Goal: Task Accomplishment & Management: Manage account settings

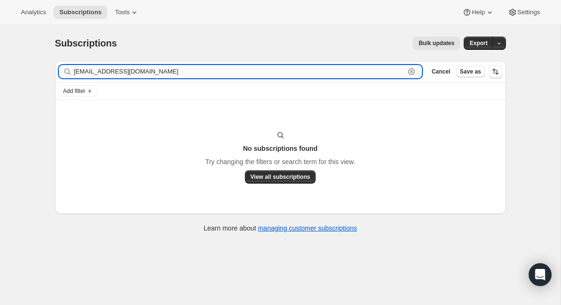
click at [159, 78] on input "jboyer@nwcog.org" at bounding box center [239, 71] width 331 height 13
paste input "mchambliss5677@gmail.com"
click at [173, 68] on input "mchambliss5677@gmail.com" at bounding box center [239, 71] width 331 height 13
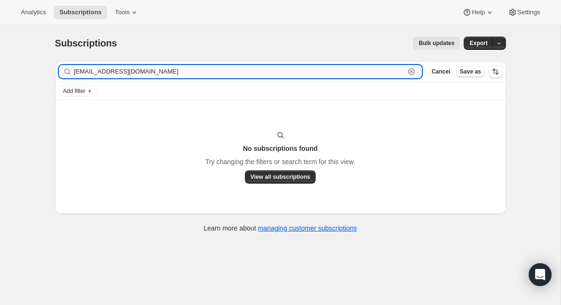
click at [173, 68] on input "mchambliss5677@gmail.com" at bounding box center [239, 71] width 331 height 13
paste input "pastor@floydumc"
type input "[EMAIL_ADDRESS][DOMAIN_NAME]"
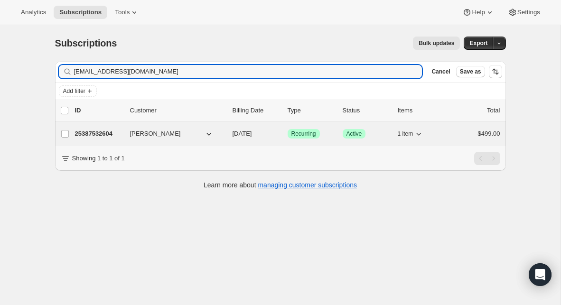
click at [102, 134] on p "25387532604" at bounding box center [98, 133] width 47 height 9
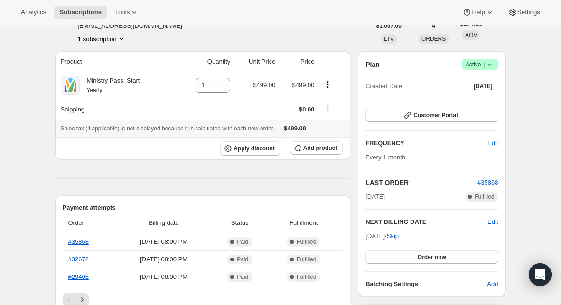
scroll to position [67, 0]
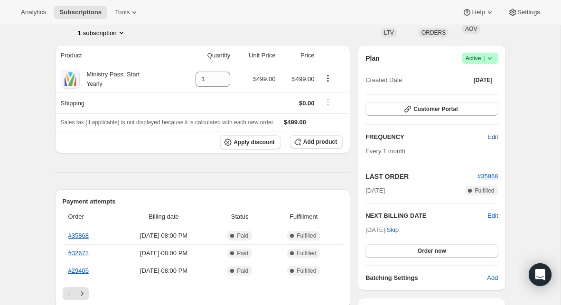
click at [489, 140] on span "Edit" at bounding box center [492, 136] width 10 height 9
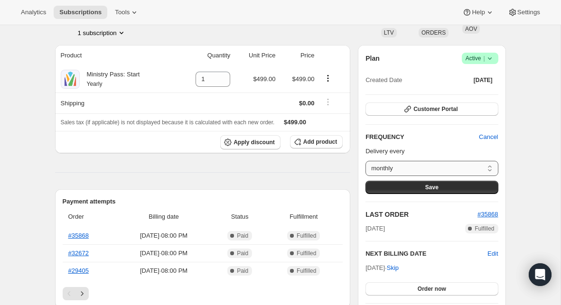
click at [408, 167] on select "monthly Custom..." at bounding box center [431, 168] width 132 height 15
select select "custom"
click at [365, 161] on select "monthly Custom..." at bounding box center [431, 168] width 132 height 15
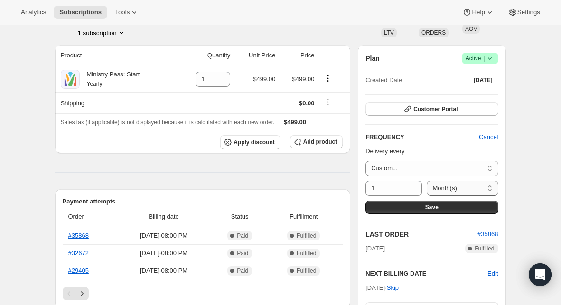
click at [442, 189] on select "Day(s) Week(s) Month(s) Year(s)" at bounding box center [461, 188] width 71 height 15
select select "YEAR"
click at [426, 181] on select "Day(s) Week(s) Month(s) Year(s)" at bounding box center [461, 188] width 71 height 15
click at [425, 203] on span "Save" at bounding box center [431, 207] width 13 height 8
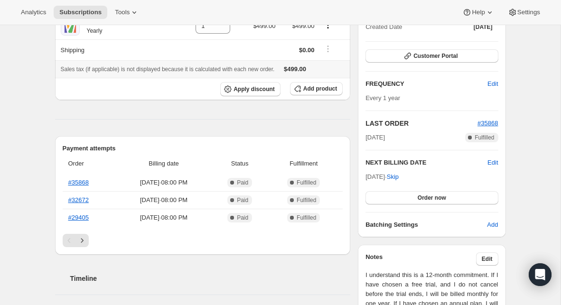
scroll to position [180, 0]
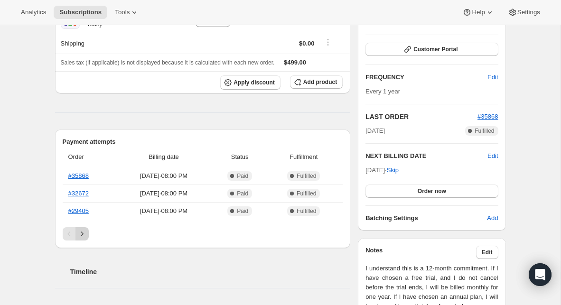
click at [81, 231] on icon "Next" at bounding box center [81, 233] width 9 height 9
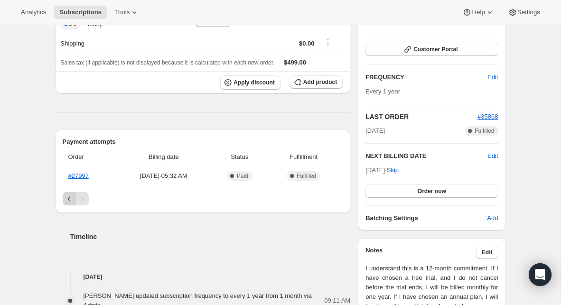
click at [72, 201] on icon "Previous" at bounding box center [69, 198] width 9 height 9
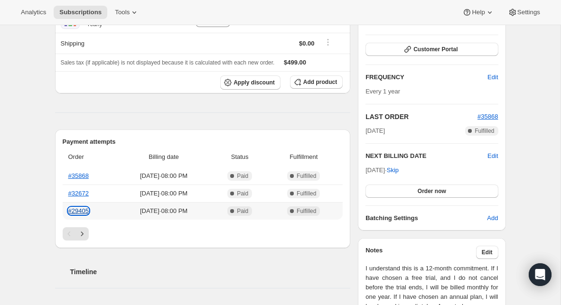
click at [84, 210] on link "#29405" at bounding box center [78, 210] width 20 height 7
click at [76, 194] on link "#32672" at bounding box center [78, 193] width 20 height 7
click at [80, 175] on link "#35868" at bounding box center [78, 175] width 20 height 7
